Goal: Check status

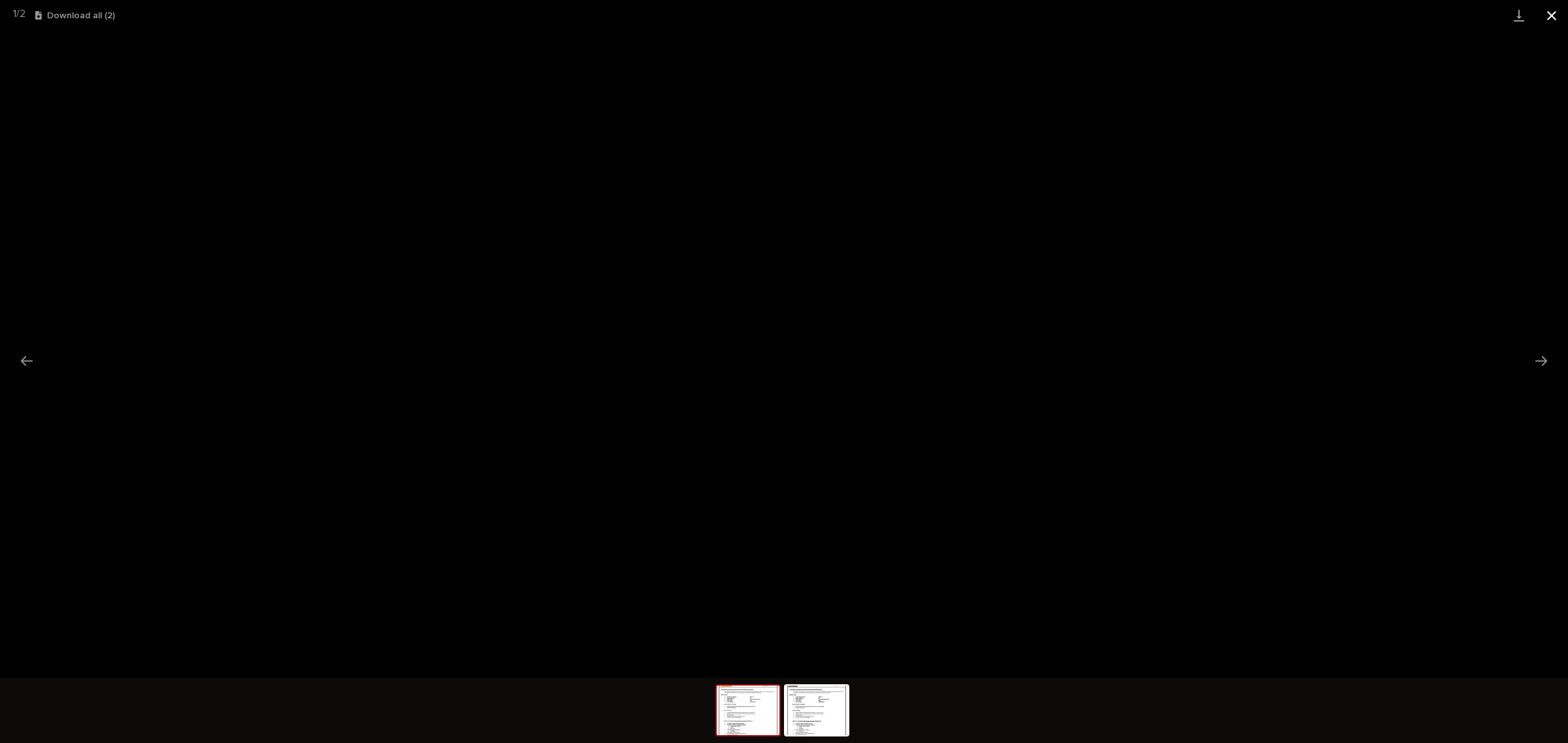
scroll to position [32, 0]
drag, startPoint x: 1545, startPoint y: 14, endPoint x: 1409, endPoint y: 8, distance: 136.1
click at [1545, 14] on button "Close gallery" at bounding box center [1551, 15] width 32 height 31
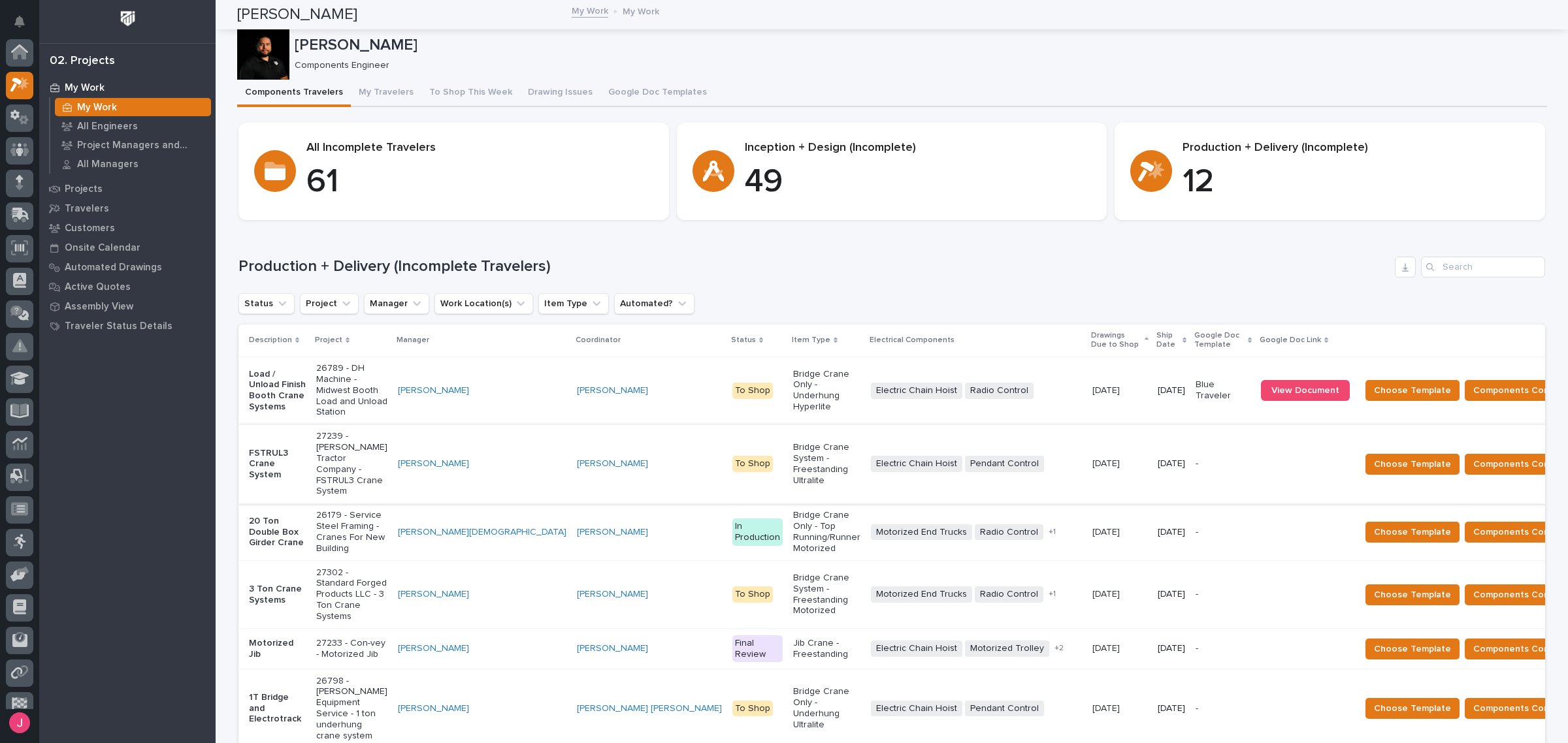
scroll to position [32, 0]
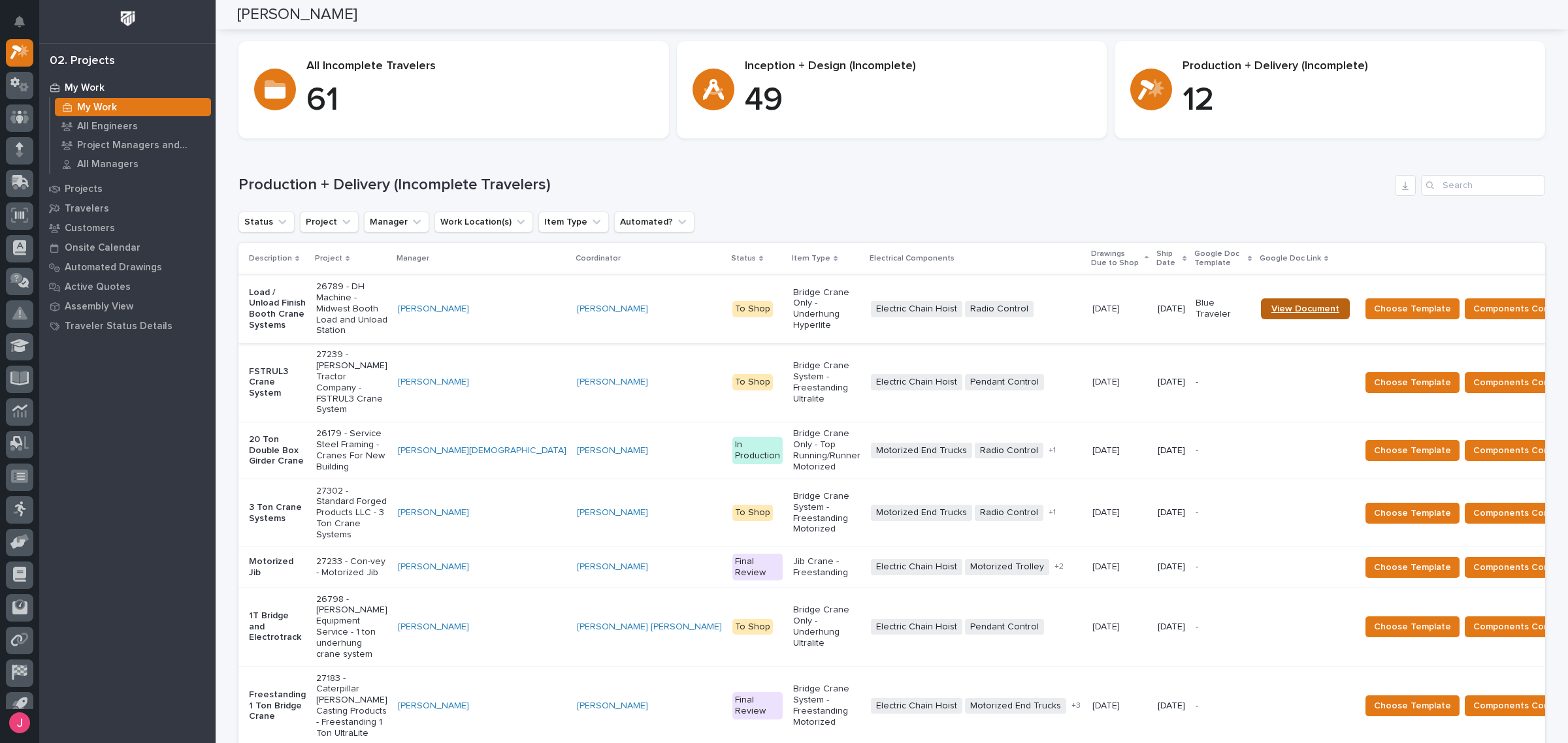
click at [1261, 298] on link "View Document" at bounding box center [1305, 309] width 89 height 21
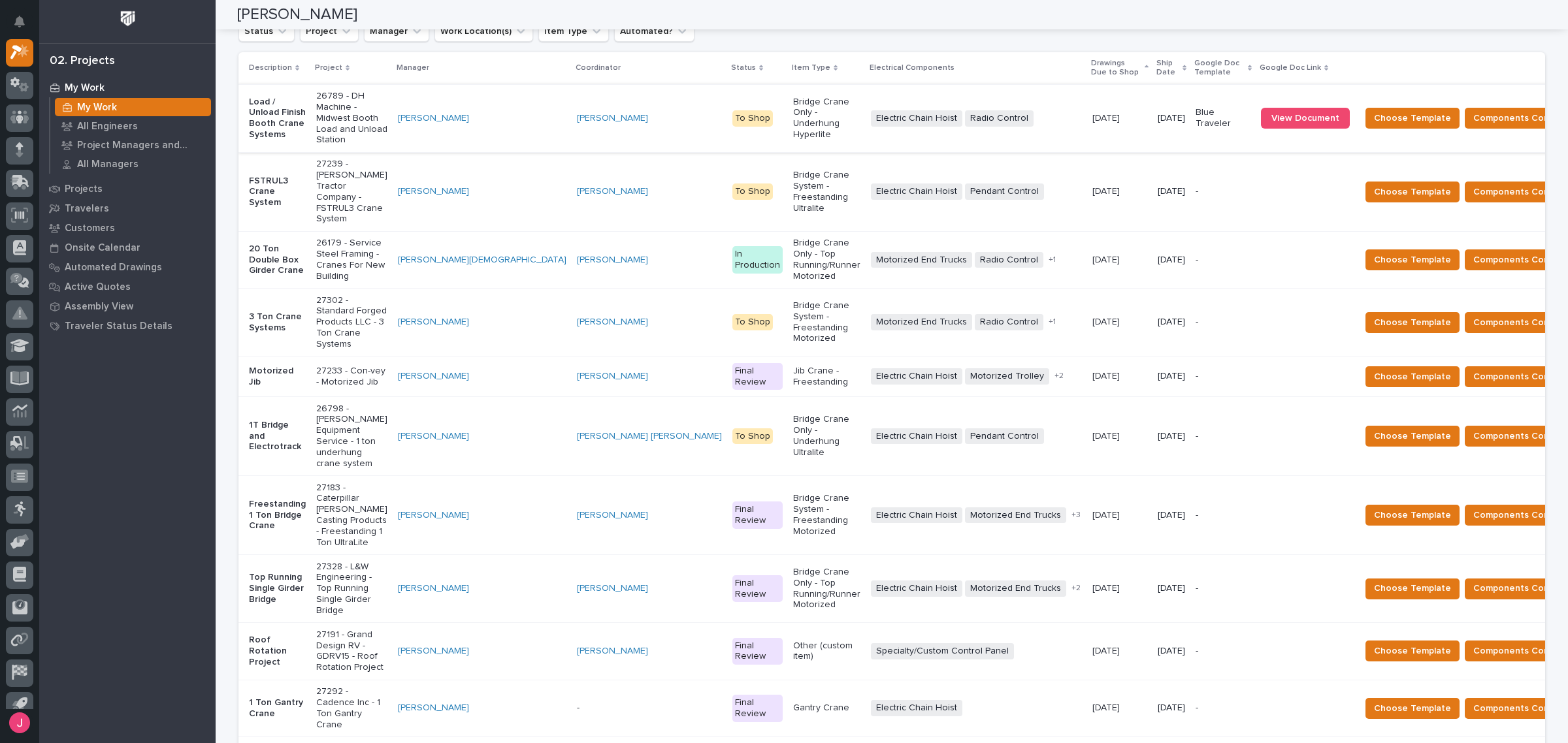
scroll to position [245, 0]
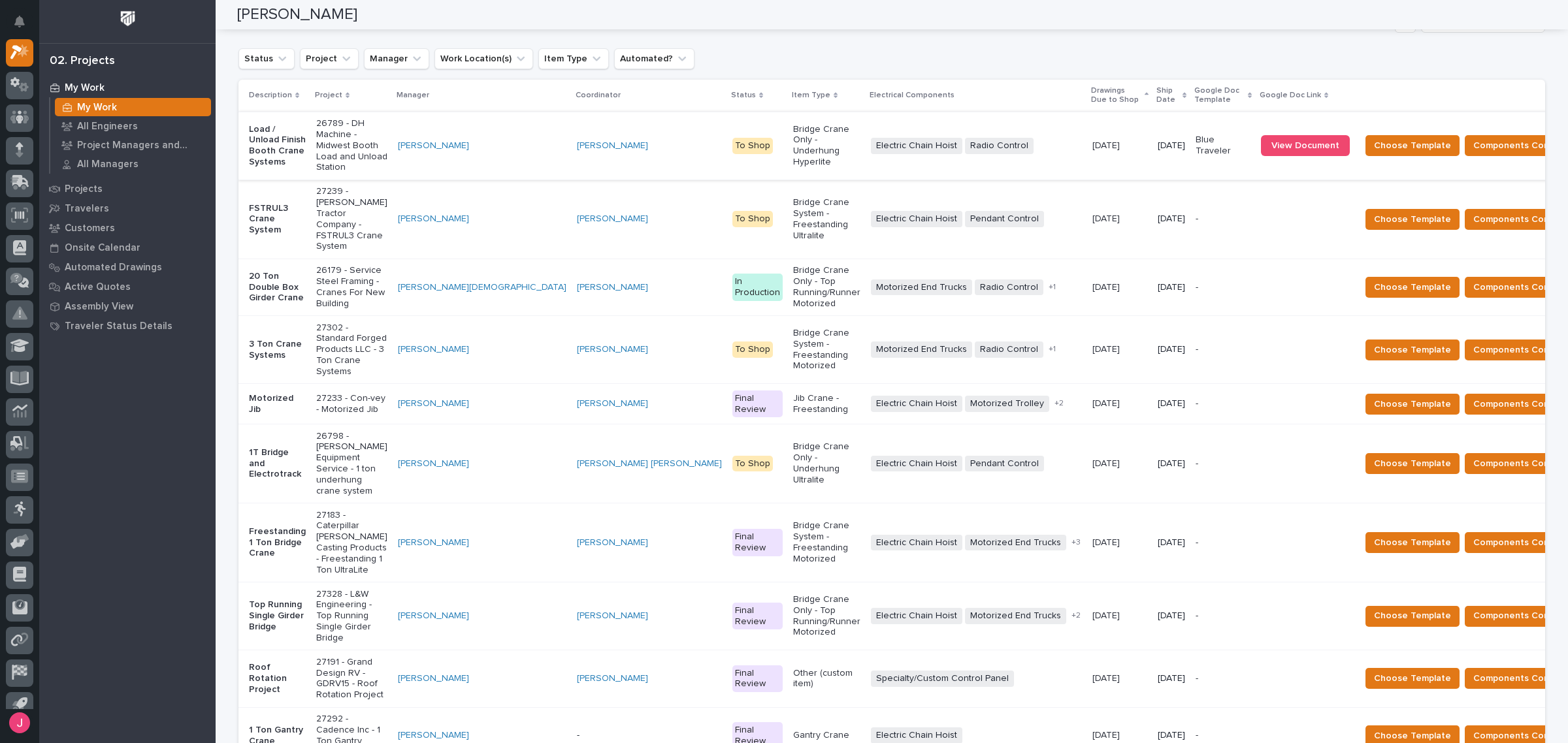
click at [1156, 95] on p "Ship Date" at bounding box center [1168, 95] width 23 height 24
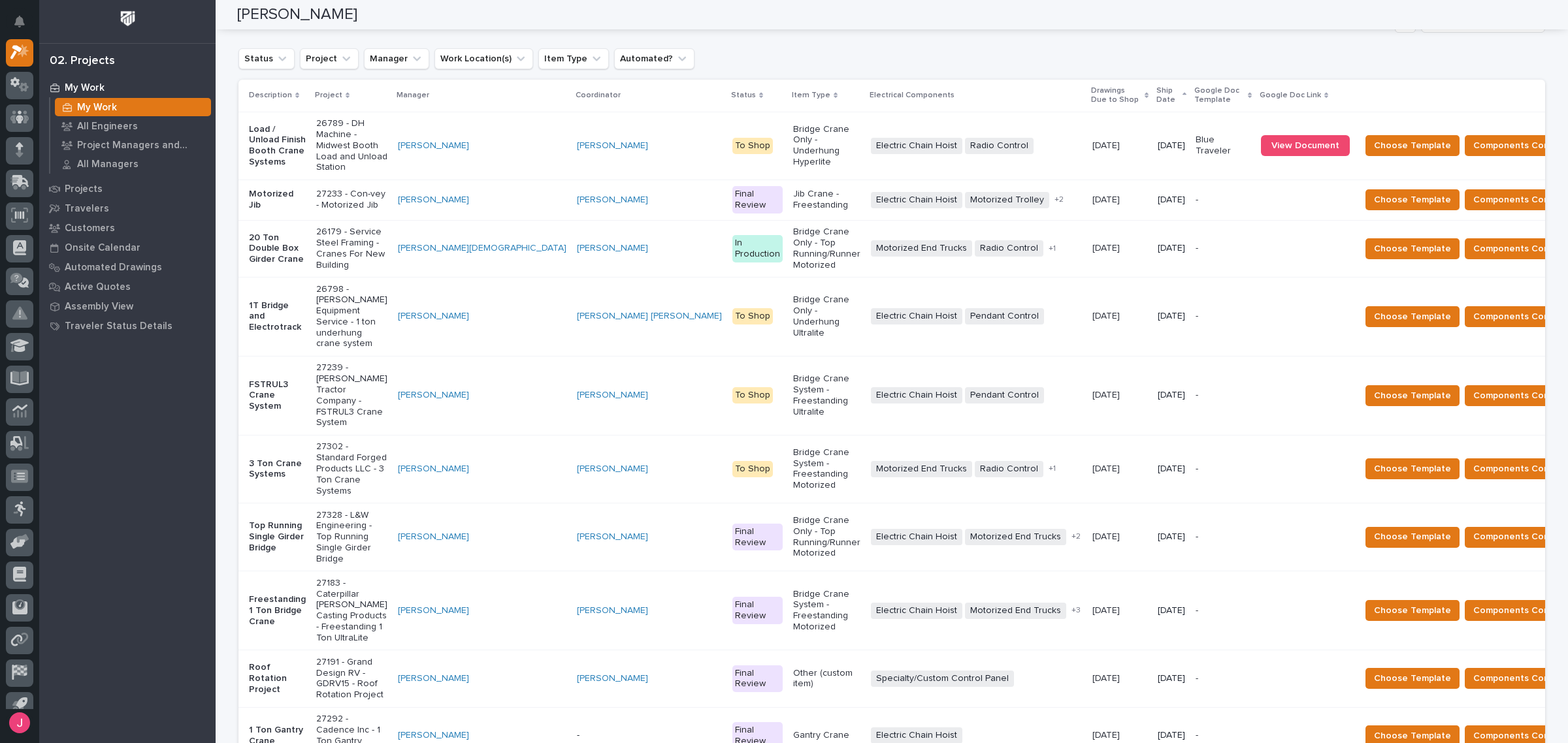
drag, startPoint x: 1156, startPoint y: 152, endPoint x: 1086, endPoint y: 46, distance: 127.0
click at [1086, 46] on div "Production + Delivery (Incomplete Travelers) Status Project Manager Work Locati…" at bounding box center [892, 406] width 1307 height 788
click at [793, 184] on div "Jib Crane - Freestanding" at bounding box center [826, 200] width 67 height 32
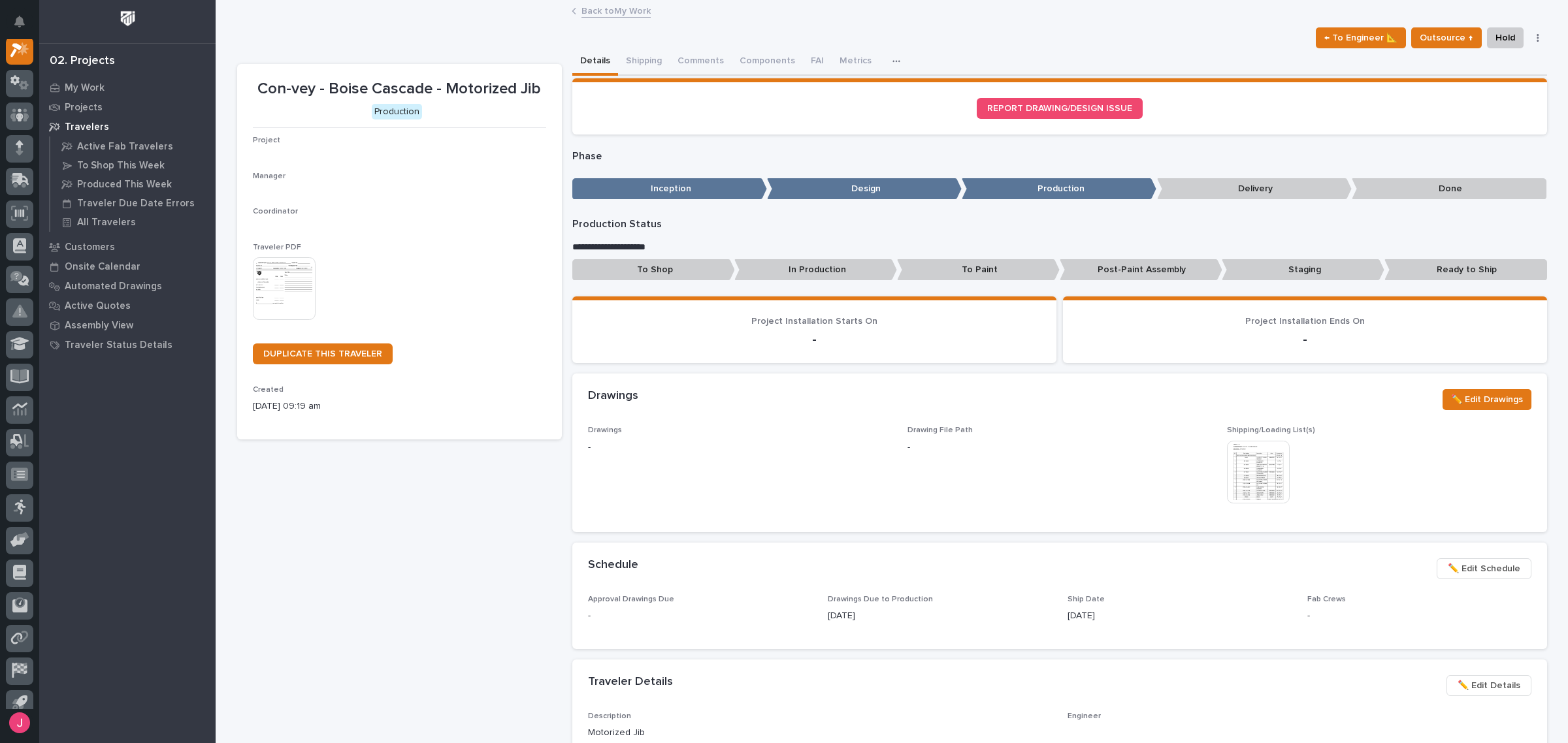
scroll to position [32, 0]
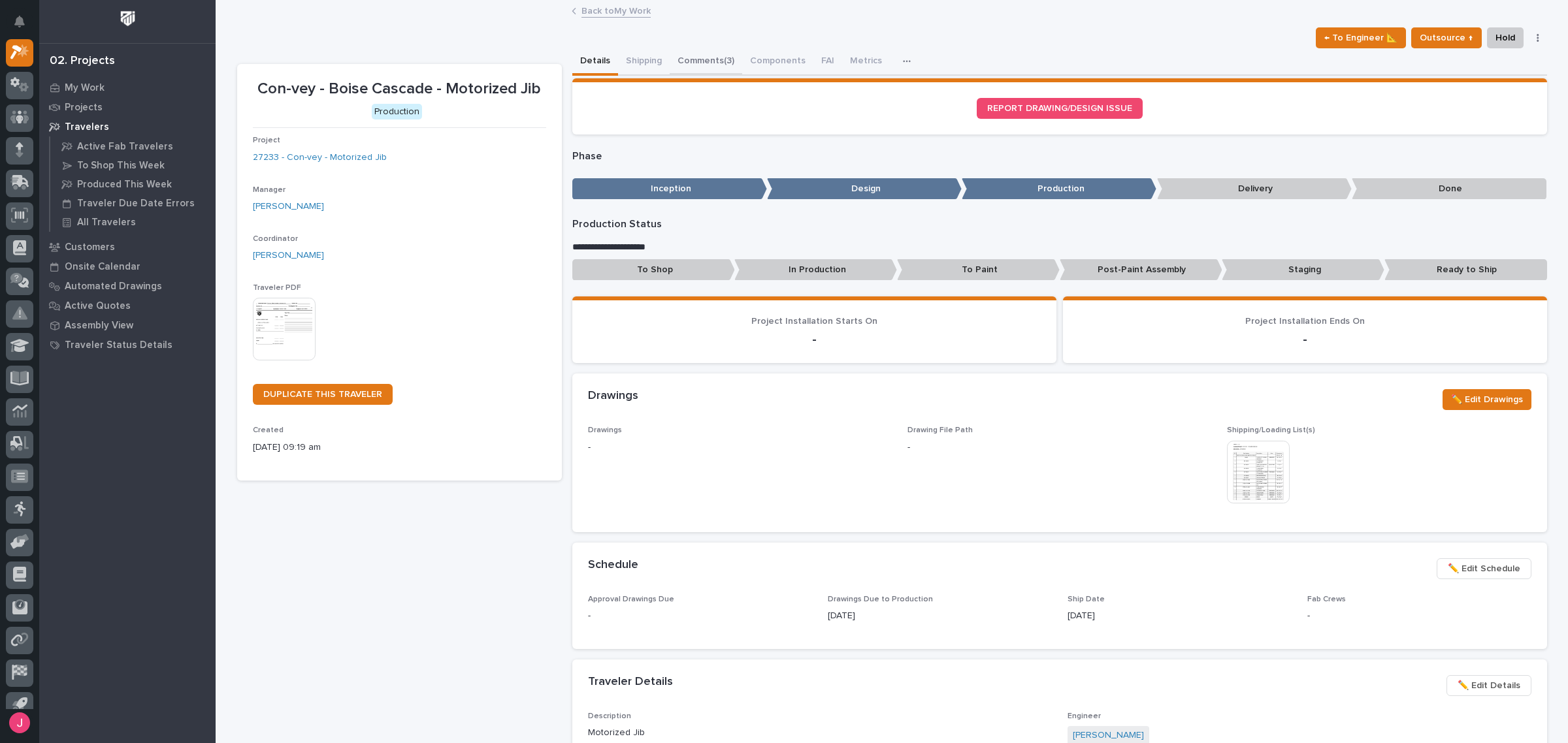
click at [686, 64] on button "Comments (3)" at bounding box center [706, 62] width 73 height 27
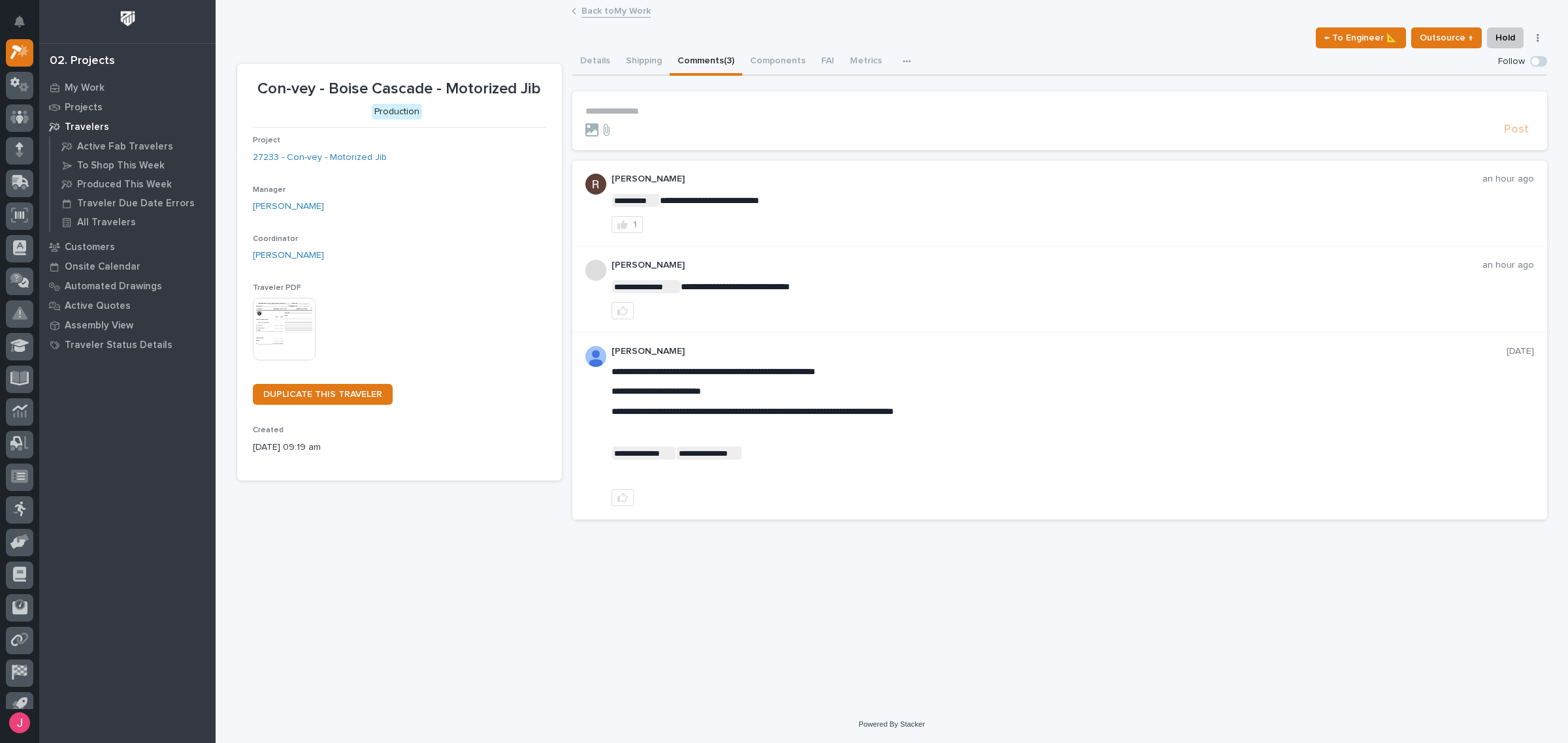
click at [614, 7] on link "Back to My Work" at bounding box center [616, 10] width 70 height 15
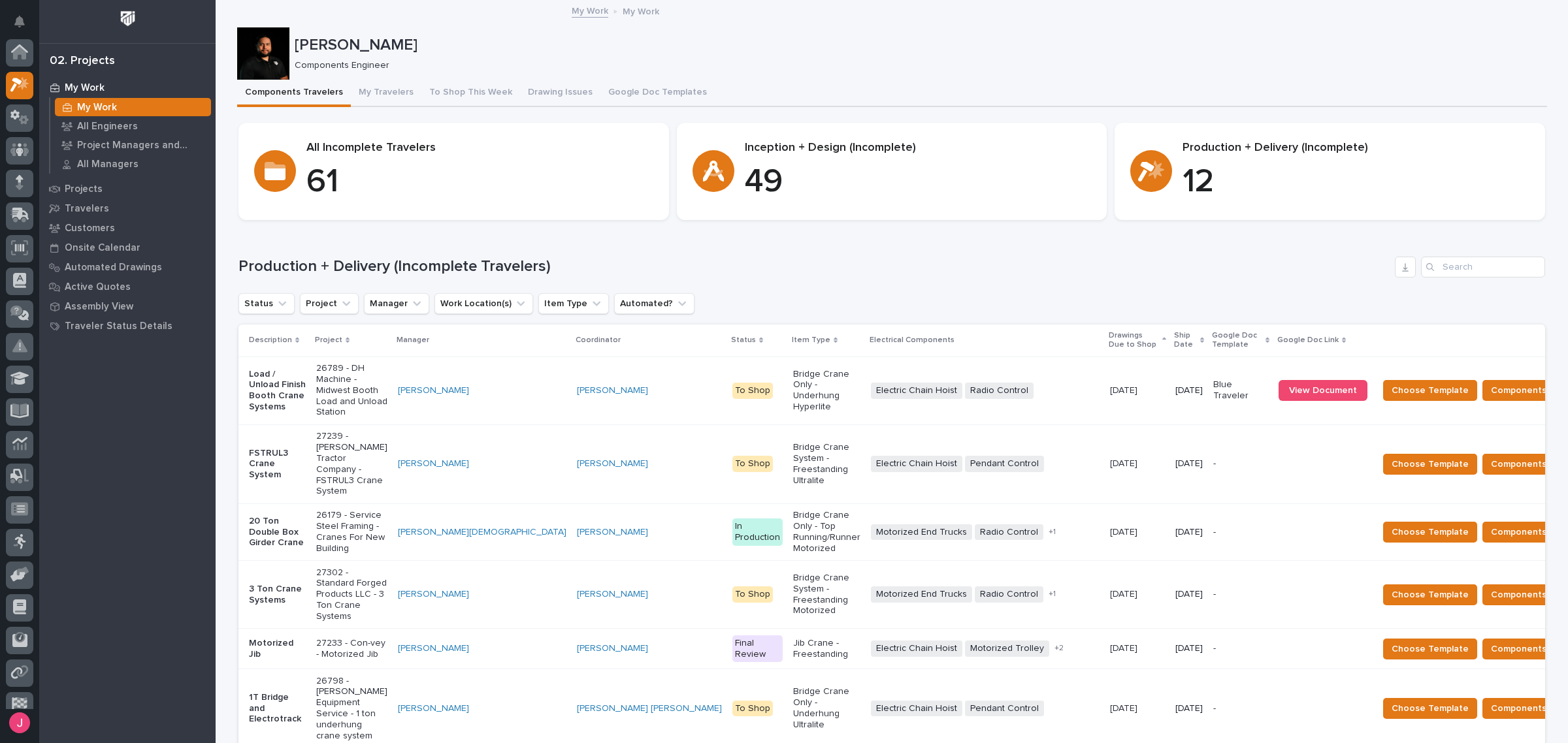
scroll to position [35, 0]
click at [1010, 281] on div "Production + Delivery (Incomplete Travelers) Status Project Manager Work Locati…" at bounding box center [892, 650] width 1307 height 788
